Goal: Task Accomplishment & Management: Complete application form

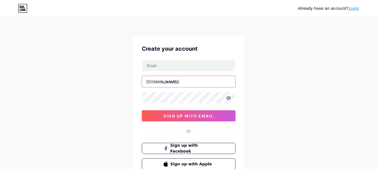
click at [172, 86] on input "text" at bounding box center [188, 81] width 93 height 11
type input "wastifyai"
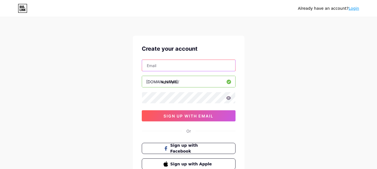
click at [162, 66] on input "text" at bounding box center [188, 65] width 93 height 11
type input "[EMAIL_ADDRESS][DOMAIN_NAME]"
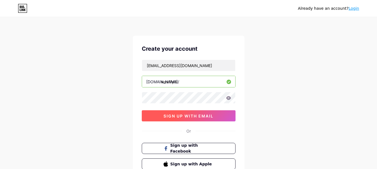
click at [186, 113] on button "sign up with email" at bounding box center [189, 115] width 94 height 11
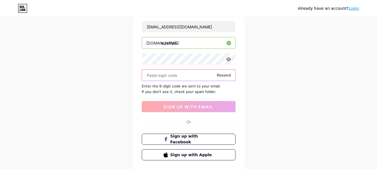
scroll to position [56, 0]
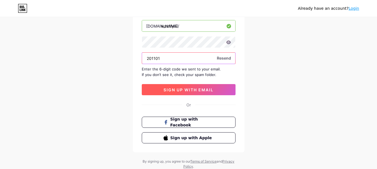
type input "201101"
click at [174, 88] on span "sign up with email" at bounding box center [188, 90] width 50 height 5
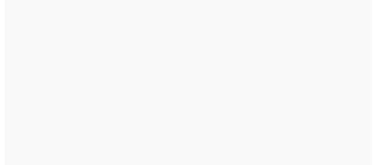
scroll to position [0, 0]
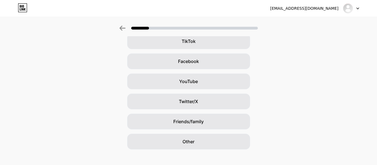
scroll to position [75, 0]
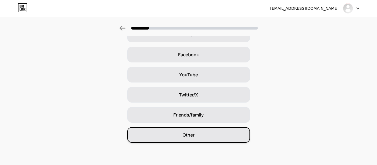
click at [208, 133] on div "Other" at bounding box center [188, 135] width 123 height 16
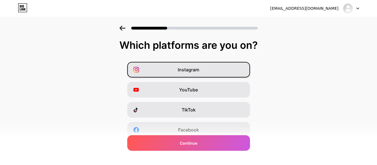
click at [192, 74] on div "Instagram" at bounding box center [188, 70] width 123 height 16
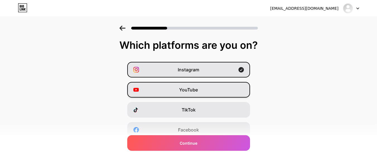
click at [197, 92] on span "YouTube" at bounding box center [188, 89] width 19 height 7
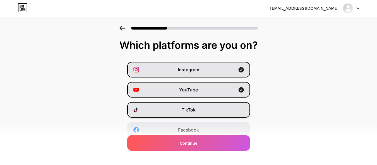
click at [204, 109] on div "TikTok" at bounding box center [188, 110] width 123 height 16
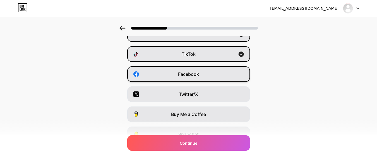
click at [204, 76] on div "Facebook" at bounding box center [188, 74] width 123 height 16
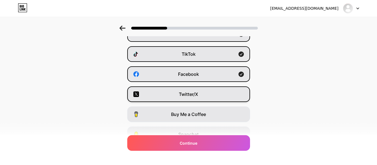
click at [203, 99] on div "Twitter/X" at bounding box center [188, 94] width 123 height 16
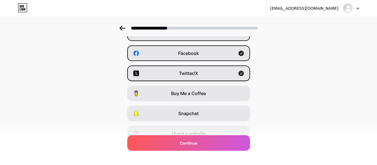
scroll to position [103, 0]
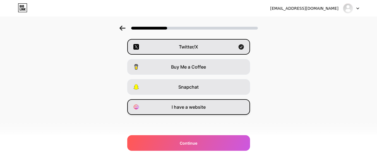
click at [196, 102] on div "I have a website" at bounding box center [188, 107] width 123 height 16
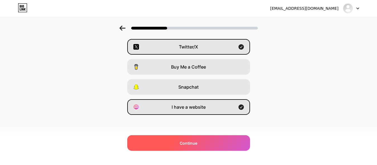
click at [201, 147] on div "Continue" at bounding box center [188, 143] width 123 height 16
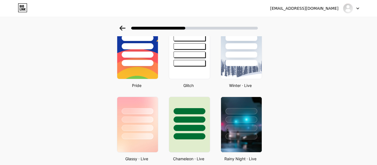
scroll to position [84, 0]
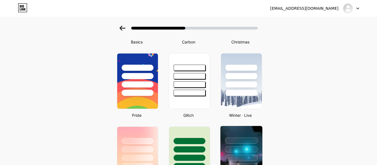
click at [245, 152] on div at bounding box center [241, 149] width 33 height 6
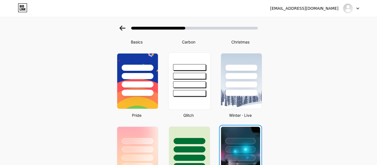
scroll to position [0, 0]
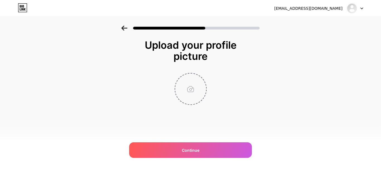
click at [190, 88] on input "file" at bounding box center [190, 89] width 31 height 31
type input "C:\fakepath\1.jpg"
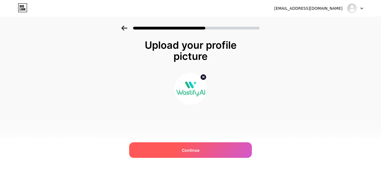
click at [222, 154] on div "Continue" at bounding box center [190, 150] width 123 height 16
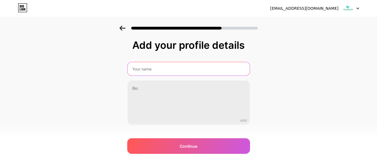
click at [160, 66] on input "text" at bounding box center [188, 68] width 122 height 13
type input "Wastify AI"
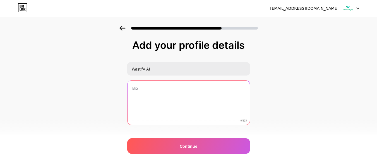
click at [163, 84] on textarea at bounding box center [188, 103] width 122 height 45
paste textarea "Wastify AI is an AI-powered waste tracking and ESG reporting platform for comme…"
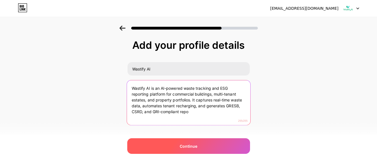
type textarea "Wastify AI is an AI-powered waste tracking and ESG reporting platform for comme…"
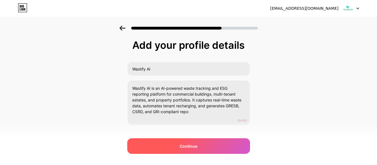
click at [202, 142] on div "Continue" at bounding box center [188, 146] width 123 height 16
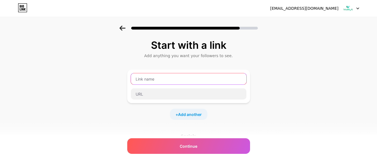
click at [181, 82] on input "text" at bounding box center [188, 78] width 115 height 11
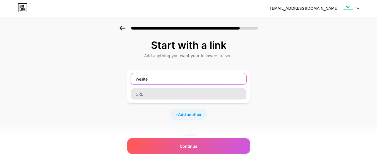
type input "Wesite"
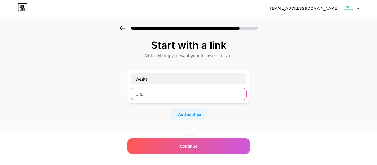
click at [169, 99] on input "text" at bounding box center [188, 93] width 115 height 11
paste input "[URL][DOMAIN_NAME]"
type input "[URL][DOMAIN_NAME]"
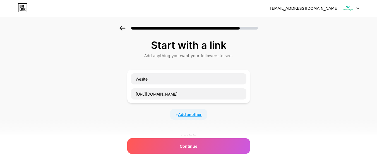
click at [193, 113] on span "Add another" at bounding box center [190, 114] width 24 height 6
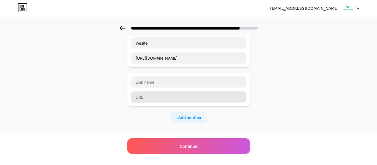
scroll to position [34, 0]
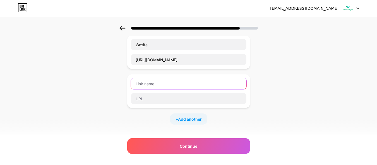
click at [180, 80] on input "text" at bounding box center [188, 83] width 115 height 11
click at [140, 84] on input "likedin" at bounding box center [188, 83] width 115 height 11
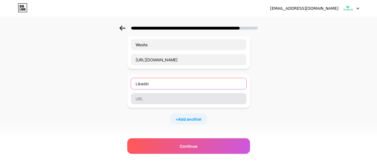
type input "Likedin"
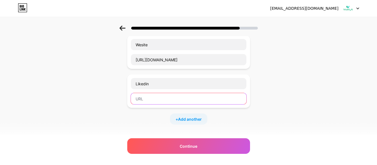
click at [150, 103] on input "text" at bounding box center [188, 98] width 115 height 11
paste input "[URL][DOMAIN_NAME]"
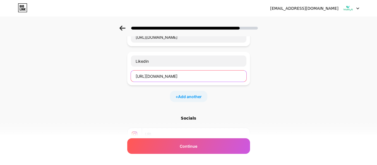
scroll to position [90, 0]
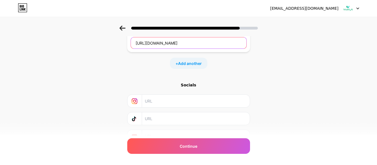
type input "[URL][DOMAIN_NAME]"
click at [169, 104] on input "text" at bounding box center [195, 101] width 101 height 13
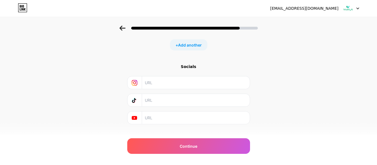
scroll to position [118, 0]
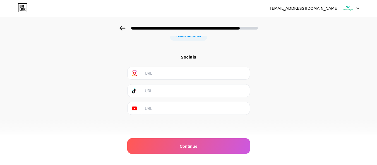
paste input "[URL][DOMAIN_NAME]"
type input "[URL][DOMAIN_NAME]"
click at [180, 90] on input "text" at bounding box center [195, 90] width 101 height 13
paste input "[URL][DOMAIN_NAME]"
type input "[URL][DOMAIN_NAME]"
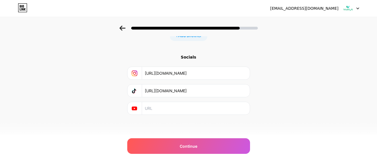
click at [165, 108] on input "text" at bounding box center [195, 108] width 101 height 13
paste input "[URL][DOMAIN_NAME]"
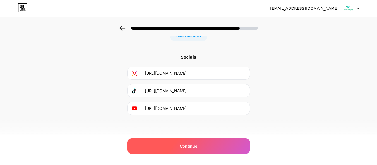
type input "[URL][DOMAIN_NAME]"
click at [202, 151] on div "Continue" at bounding box center [188, 146] width 123 height 16
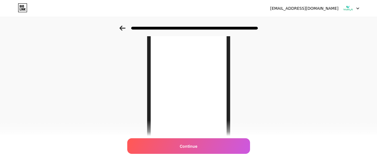
scroll to position [56, 0]
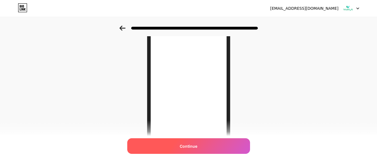
click at [218, 145] on div "Continue" at bounding box center [188, 146] width 123 height 16
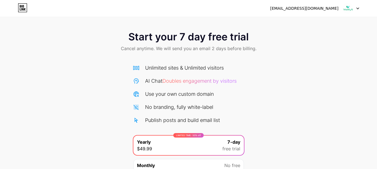
click at [354, 4] on div at bounding box center [351, 8] width 16 height 10
click at [270, 59] on div "Start your 7 day free trial Cancel anytime. We will send you an email 2 days be…" at bounding box center [188, 114] width 377 height 176
click at [25, 11] on icon at bounding box center [22, 7] width 9 height 9
click at [354, 7] on div at bounding box center [351, 8] width 16 height 10
click at [321, 20] on li "Logout" at bounding box center [323, 22] width 69 height 15
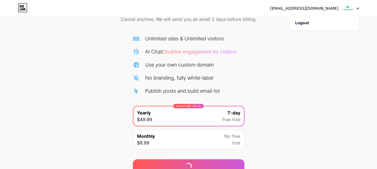
scroll to position [55, 0]
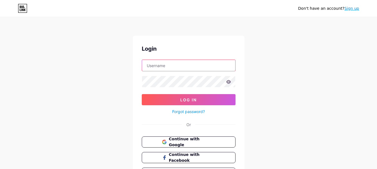
type input "[EMAIL_ADDRESS][DOMAIN_NAME]"
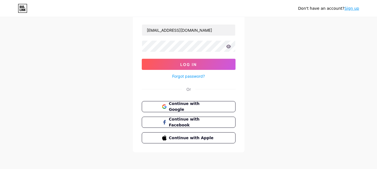
scroll to position [36, 0]
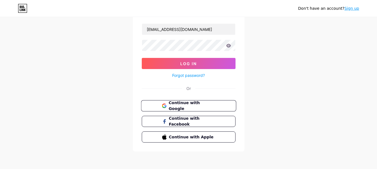
click at [190, 108] on span "Continue with Google" at bounding box center [191, 106] width 47 height 12
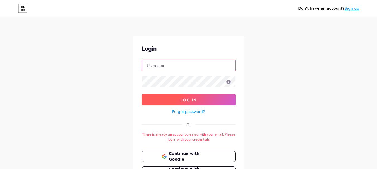
type input "[EMAIL_ADDRESS][DOMAIN_NAME]"
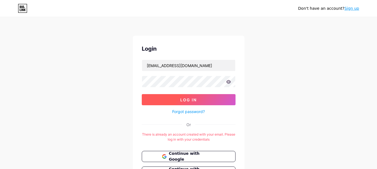
click at [205, 101] on button "Log In" at bounding box center [189, 99] width 94 height 11
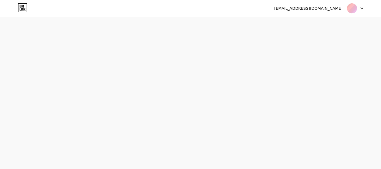
click at [334, 2] on div "wastifyai@gmail.com Logout" at bounding box center [190, 8] width 381 height 17
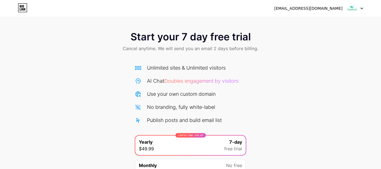
click at [366, 9] on div "wastifyai@gmail.com Logout" at bounding box center [190, 8] width 381 height 10
